Goal: Contribute content

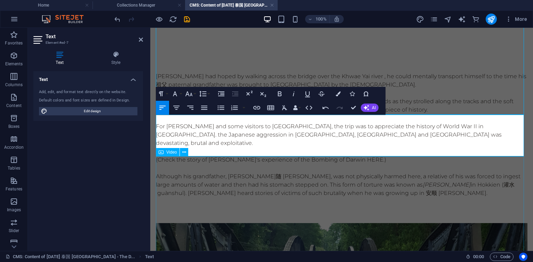
scroll to position [859, 0]
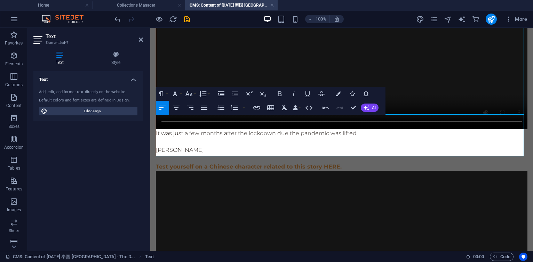
click at [219, 129] on p "It was just a few months after the lockdown due the pandemic was lifted." at bounding box center [342, 133] width 372 height 8
click at [229, 129] on p "It was just a few months after the lockdown due the pandemic was lifted." at bounding box center [342, 133] width 372 height 8
click at [280, 129] on p "It was just a few months after the lockdown due the pandemic was lifted." at bounding box center [342, 133] width 372 height 8
drag, startPoint x: 238, startPoint y: 120, endPoint x: 303, endPoint y: 120, distance: 65.1
click at [303, 129] on p "It was just a few months after the lifting of lockdown the pandemic was lifted." at bounding box center [342, 133] width 372 height 8
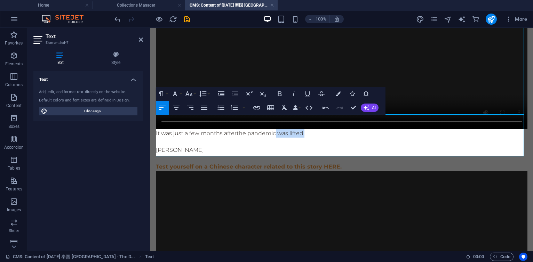
drag, startPoint x: 279, startPoint y: 121, endPoint x: 311, endPoint y: 119, distance: 32.1
click at [311, 129] on p "It was just a few months after the pandemic was lifted." at bounding box center [342, 133] width 372 height 8
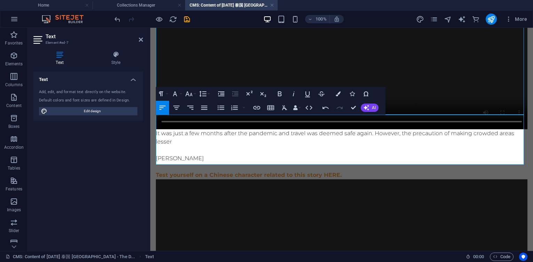
click at [278, 129] on p "It was just a few months after the pandemic and travel was deemed safe again. H…" at bounding box center [342, 137] width 372 height 17
drag, startPoint x: 167, startPoint y: 127, endPoint x: 180, endPoint y: 128, distance: 12.9
click at [180, 129] on p "It was just a few months after the pandemic, and travel was deemed safe again. …" at bounding box center [342, 137] width 372 height 17
drag, startPoint x: 183, startPoint y: 127, endPoint x: 151, endPoint y: 129, distance: 32.4
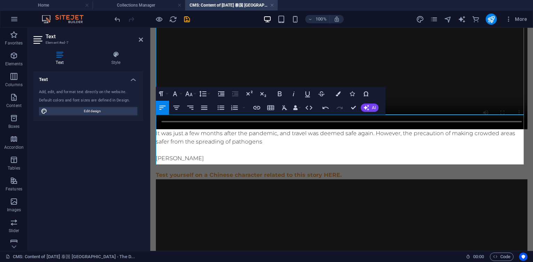
click at [269, 129] on p "It was just a few months after the pandemic, and travel was deemed safe again. …" at bounding box center [342, 137] width 372 height 17
click at [405, 129] on p "It was just a few months after the pandemic, and travel was deemed safe again. …" at bounding box center [342, 137] width 372 height 17
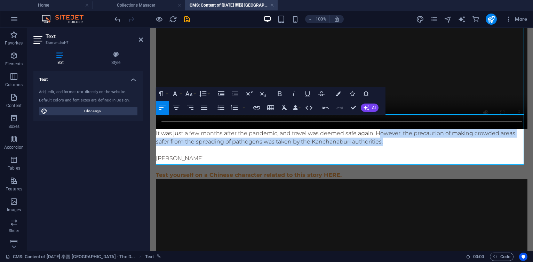
drag, startPoint x: 377, startPoint y: 119, endPoint x: 393, endPoint y: 128, distance: 17.9
click at [393, 129] on p "It was just a few months after the pandemic, and travel was deemed safe again. …" at bounding box center [342, 137] width 372 height 17
copy p "However, t he precaution of making crowded areas safer from the spreading of pa…"
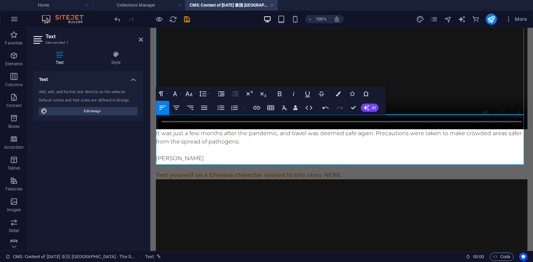
scroll to position [306, 1]
click at [381, 129] on p "It was just a few months after the pandemic, and travel was deemed safe again. …" at bounding box center [342, 137] width 372 height 17
click at [468, 129] on p "It was just a few months after the pandemic, and travel was deemed safe again. …" at bounding box center [342, 137] width 372 height 17
click at [230, 155] on p "[PERSON_NAME]" at bounding box center [342, 159] width 372 height 8
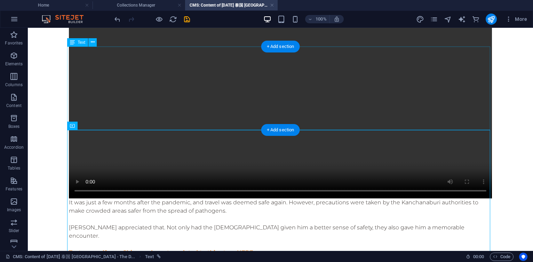
scroll to position [708, 0]
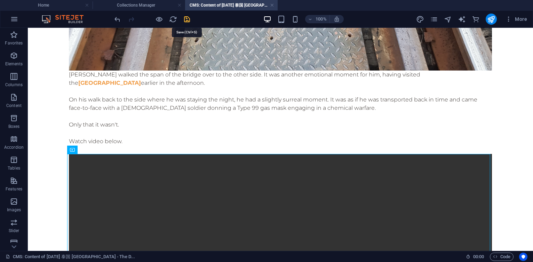
click at [185, 21] on icon "save" at bounding box center [187, 19] width 8 height 8
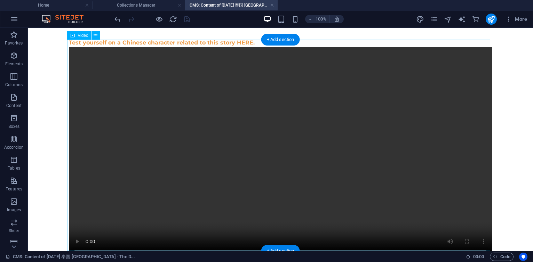
scroll to position [1002, 0]
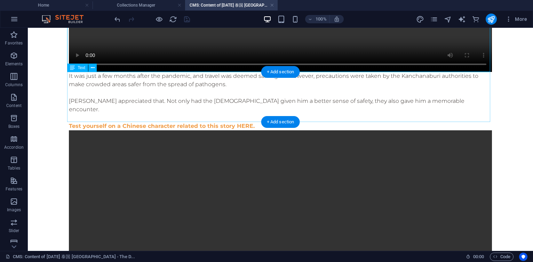
click at [204, 102] on div "It was just a few months after the pandemic, and travel was deemed safe again. …" at bounding box center [280, 101] width 423 height 58
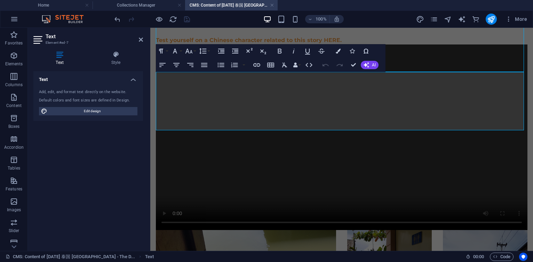
scroll to position [902, 0]
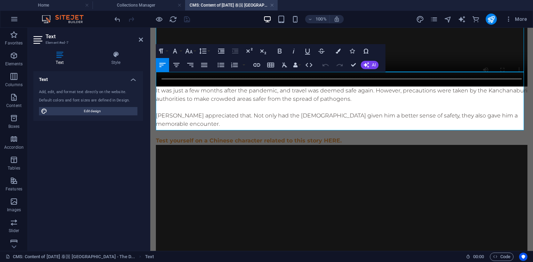
click at [294, 112] on p "[PERSON_NAME] appreciated that. Not only had the [DEMOGRAPHIC_DATA] given him a…" at bounding box center [342, 120] width 372 height 17
click at [333, 112] on p "[PERSON_NAME] appreciated that. Not only did the [DEMOGRAPHIC_DATA] given him a…" at bounding box center [342, 120] width 372 height 17
click at [452, 112] on p "[PERSON_NAME] appreciated that. Not only did the [DEMOGRAPHIC_DATA] gave him a …" at bounding box center [342, 120] width 372 height 17
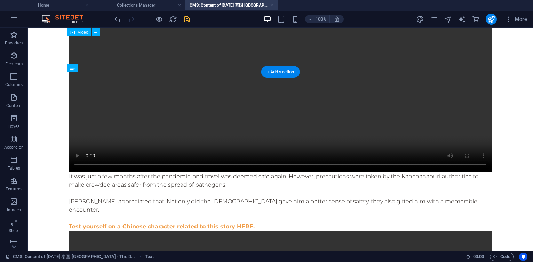
scroll to position [1002, 0]
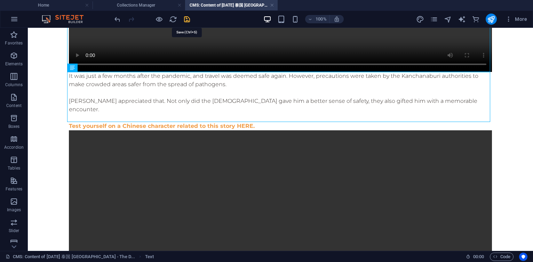
click at [186, 18] on icon "save" at bounding box center [187, 19] width 8 height 8
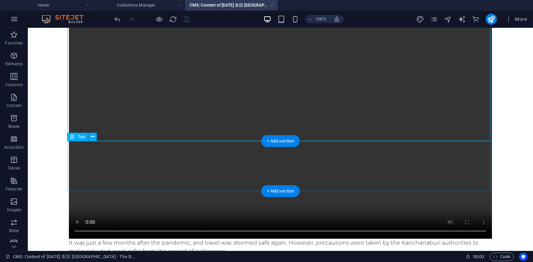
scroll to position [960, 0]
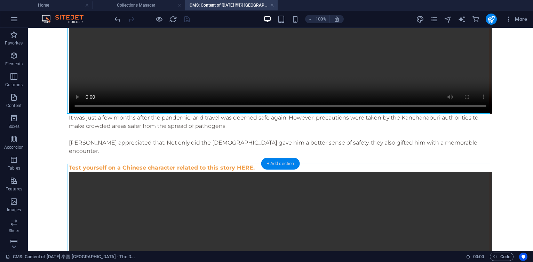
click at [284, 166] on div "+ Add section" at bounding box center [280, 164] width 39 height 12
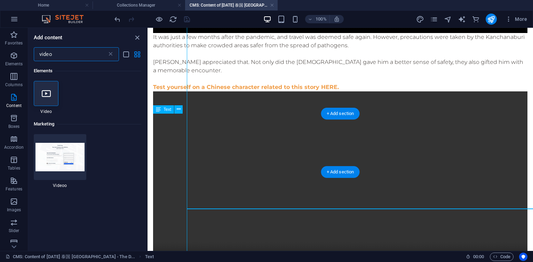
scroll to position [865, 0]
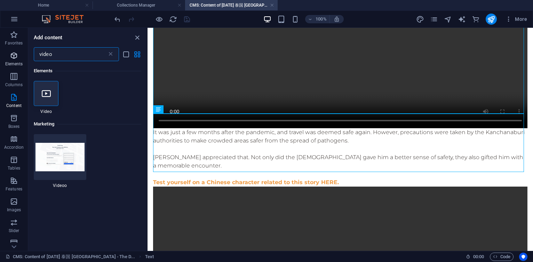
drag, startPoint x: 61, startPoint y: 58, endPoint x: 20, endPoint y: 54, distance: 40.5
click at [20, 54] on div "Favorites Elements Columns Content Boxes Accordion Tables Features Images Slide…" at bounding box center [74, 139] width 148 height 223
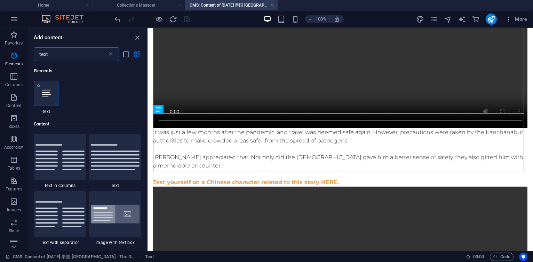
type input "text"
click at [42, 88] on div at bounding box center [46, 93] width 25 height 25
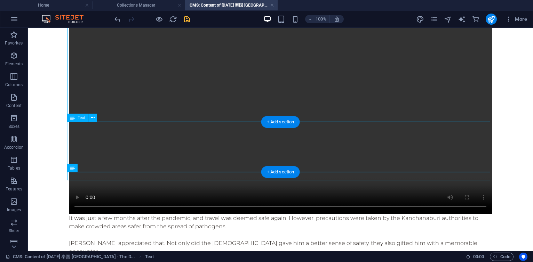
scroll to position [952, 0]
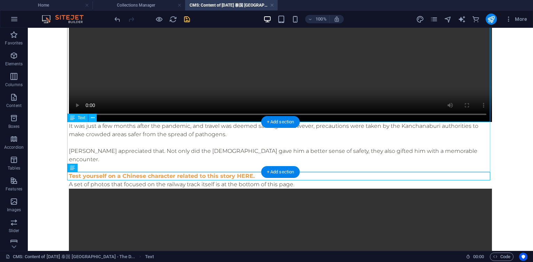
click at [259, 164] on div "It was just a few months after the pandemic, and travel was deemed safe again. …" at bounding box center [280, 151] width 423 height 58
click at [263, 155] on div "It was just a few months after the pandemic, and travel was deemed safe again. …" at bounding box center [280, 151] width 423 height 58
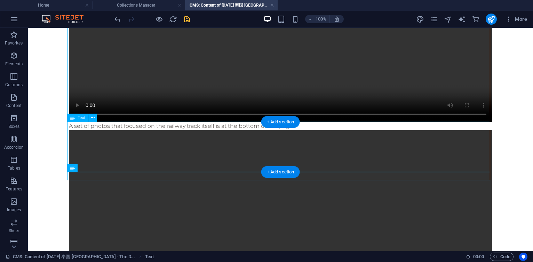
scroll to position [852, 0]
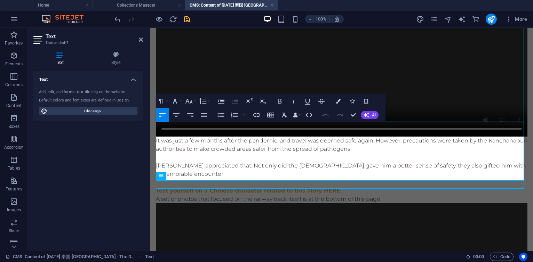
click at [349, 187] on p "Test yourself on a Chinese character related to this story HERE." at bounding box center [342, 191] width 372 height 8
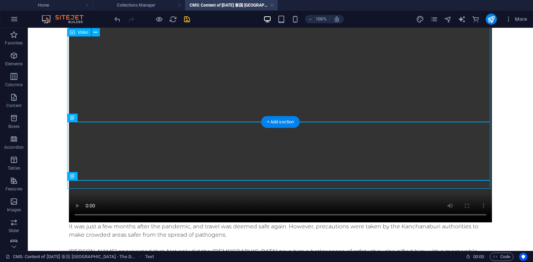
scroll to position [952, 0]
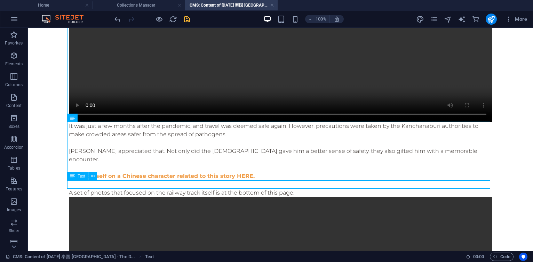
click at [211, 189] on div "A set of photos that focused on the railway track itself is at the bottom of th…" at bounding box center [280, 193] width 423 height 8
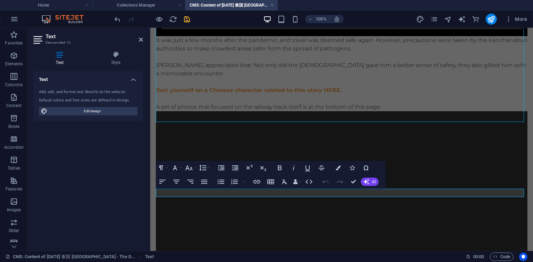
scroll to position [852, 0]
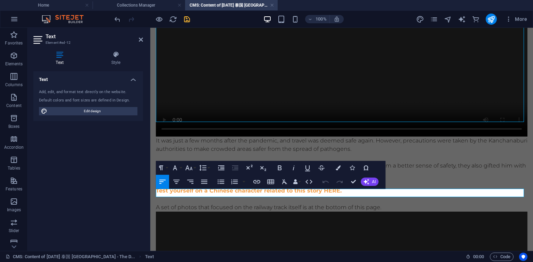
click at [302, 204] on p "A set of photos that focused on the railway track itself is at the bottom of th…" at bounding box center [342, 208] width 372 height 8
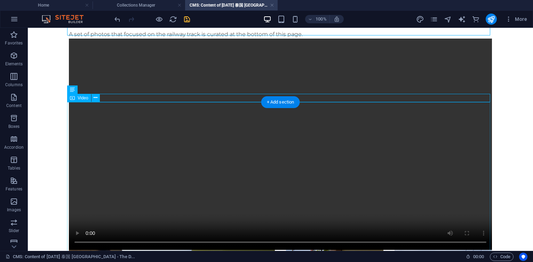
scroll to position [985, 0]
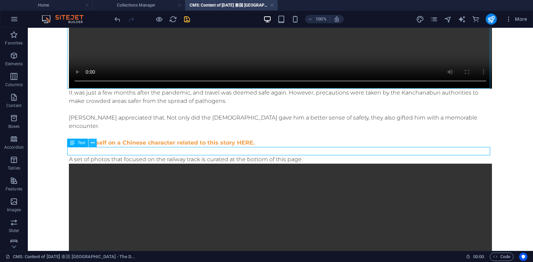
click at [93, 142] on icon at bounding box center [93, 143] width 4 height 7
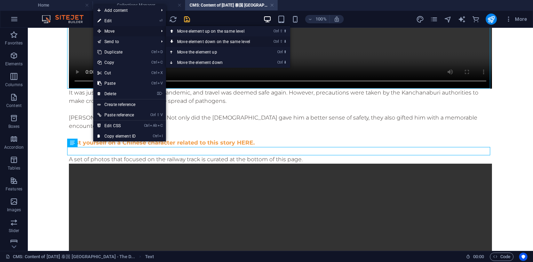
click at [228, 40] on link "Ctrl ⇧ ⬇ Move element down on the same level" at bounding box center [215, 42] width 98 height 10
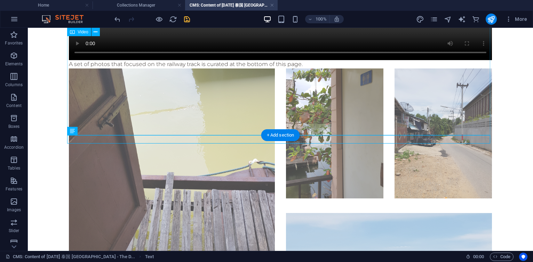
scroll to position [1209, 0]
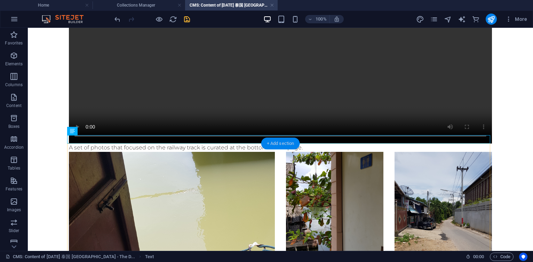
click at [277, 144] on div "+ Add section" at bounding box center [280, 144] width 39 height 12
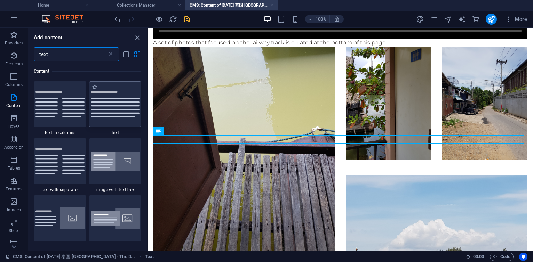
scroll to position [1095, 0]
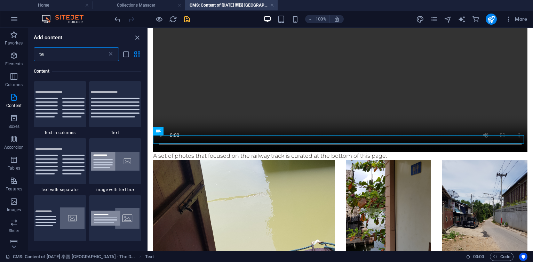
type input "t"
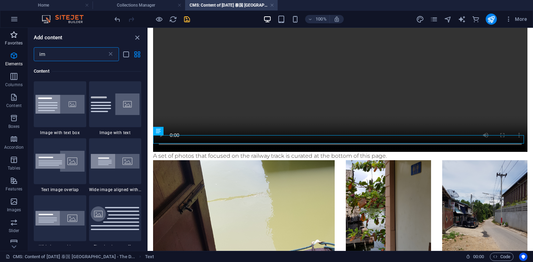
scroll to position [0, 0]
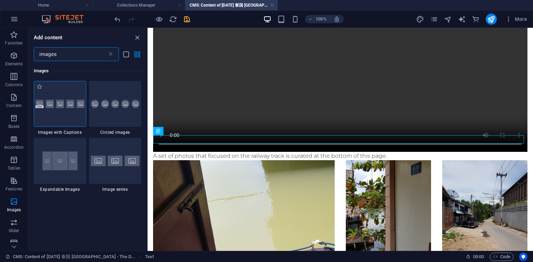
type input "images"
click at [63, 109] on div at bounding box center [60, 104] width 53 height 46
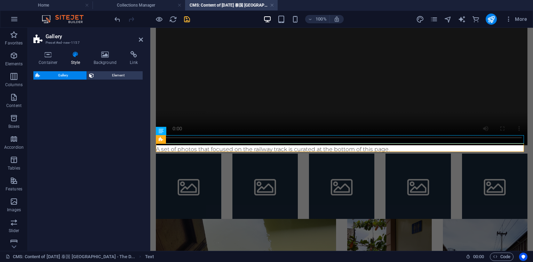
scroll to position [1089, 0]
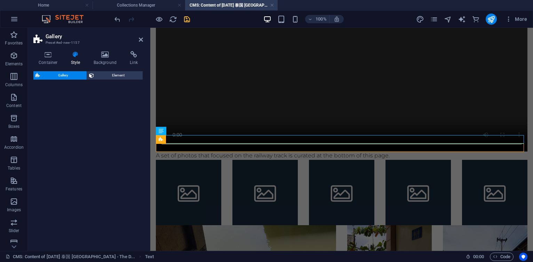
select select "rem"
select select "preset-gallery-v3-captions"
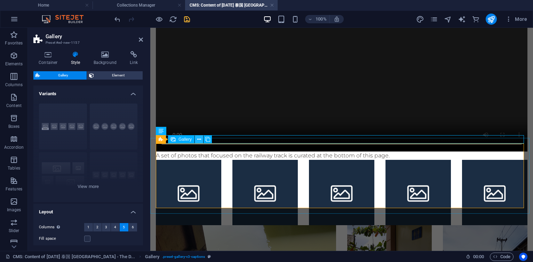
click at [200, 141] on icon at bounding box center [199, 139] width 4 height 7
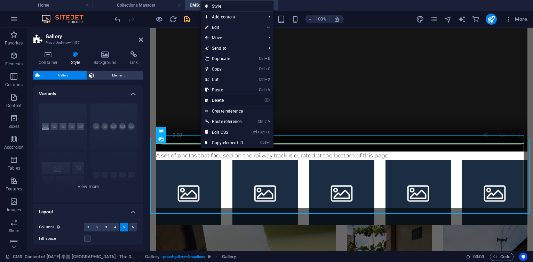
click at [220, 102] on link "⌦ Delete" at bounding box center [224, 100] width 47 height 10
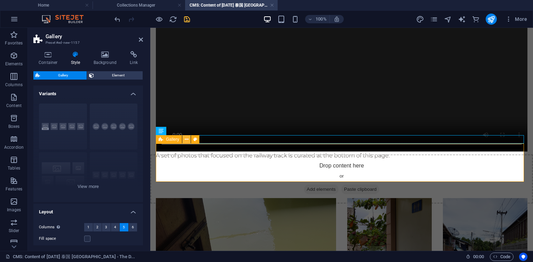
click at [186, 139] on icon at bounding box center [187, 139] width 4 height 7
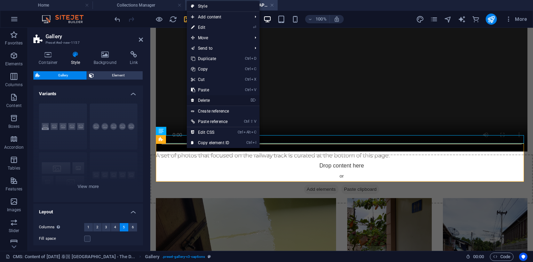
click at [208, 98] on link "⌦ Delete" at bounding box center [210, 100] width 47 height 10
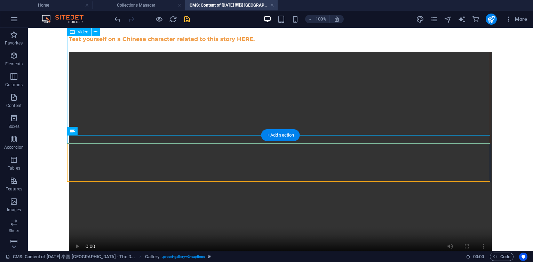
scroll to position [1209, 0]
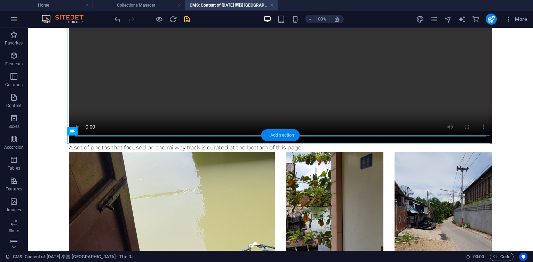
click at [278, 135] on div "+ Add section" at bounding box center [280, 135] width 39 height 12
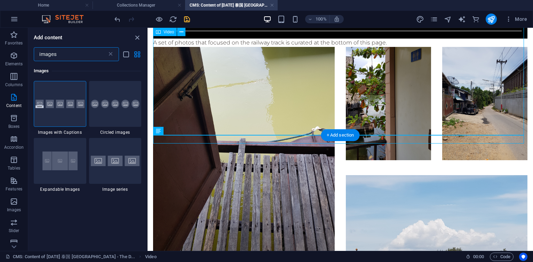
scroll to position [1095, 0]
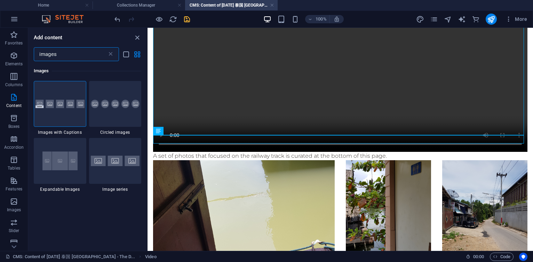
click at [84, 55] on input "images" at bounding box center [70, 54] width 73 height 14
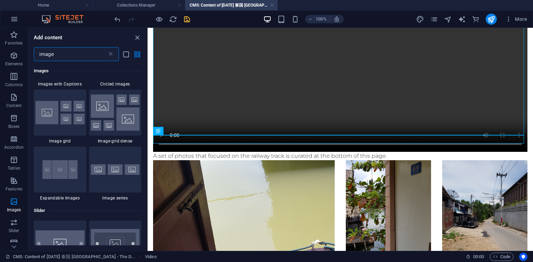
scroll to position [710, 0]
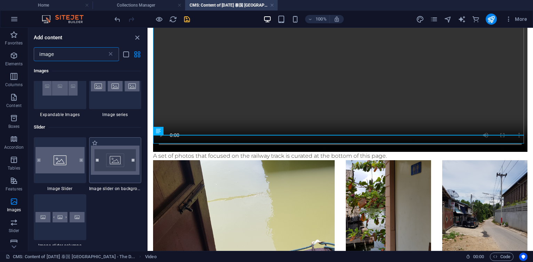
type input "image"
click at [62, 164] on div at bounding box center [60, 160] width 53 height 46
click at [148, 164] on div "Drag here to replace the existing content. Press “Ctrl” if you want to create a…" at bounding box center [341, 139] width 386 height 223
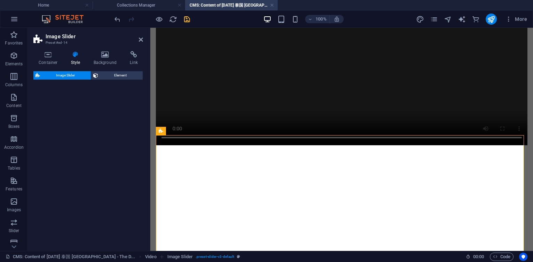
scroll to position [1089, 0]
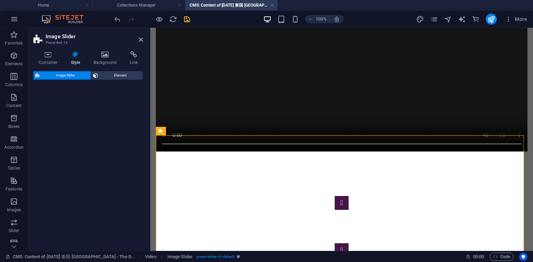
select select "rem"
select select "preset-slider-v3-default"
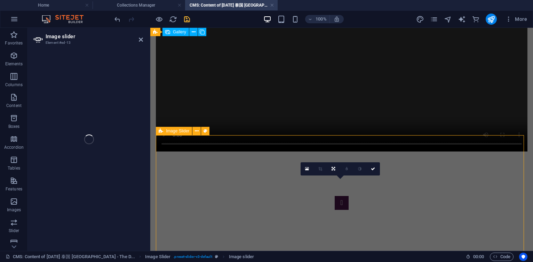
select select "px"
select select "ms"
select select "s"
select select "progressive"
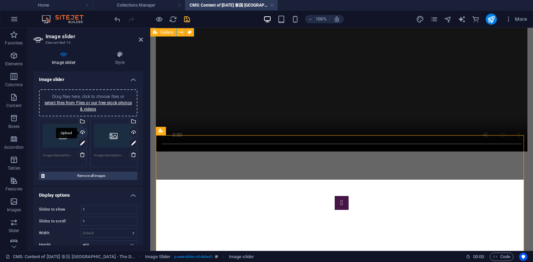
click at [82, 132] on div "Upload" at bounding box center [82, 133] width 10 height 10
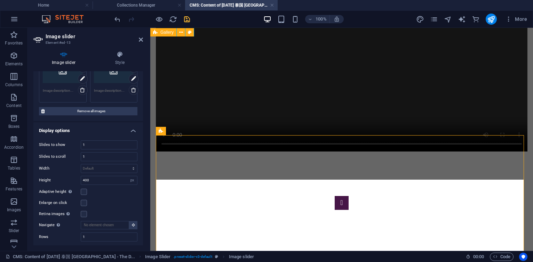
scroll to position [84, 0]
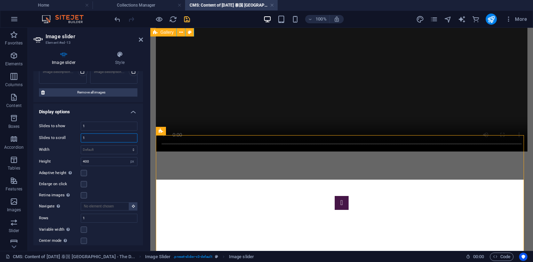
click at [105, 138] on input "1" at bounding box center [109, 138] width 56 height 8
type input "7"
type input "4"
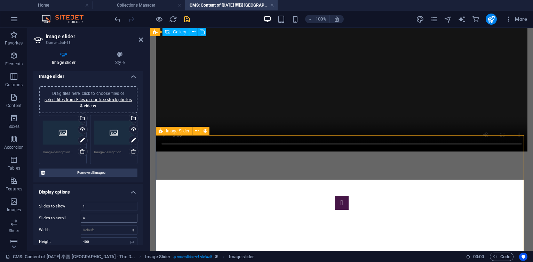
scroll to position [0, 0]
